Goal: Check status: Check status

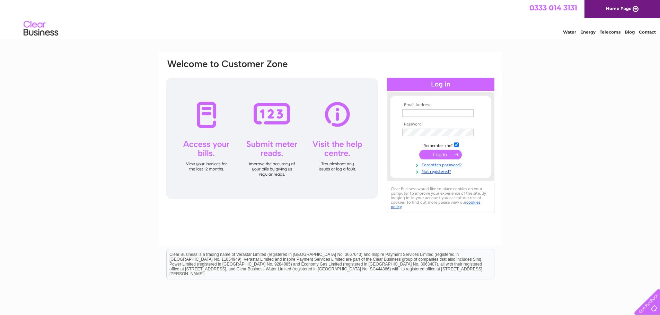
type input "[EMAIL_ADDRESS][DOMAIN_NAME]"
click at [444, 155] on input "submit" at bounding box center [440, 155] width 43 height 10
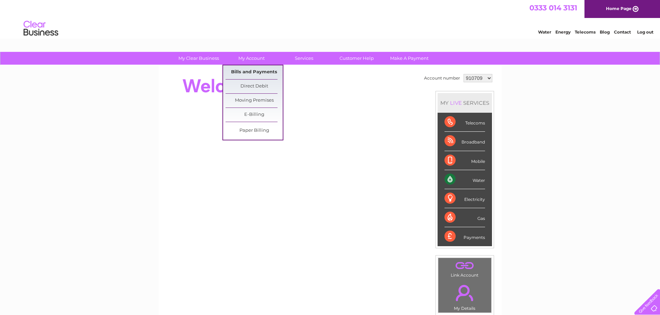
click at [253, 73] on link "Bills and Payments" at bounding box center [253, 72] width 57 height 14
